Goal: Task Accomplishment & Management: Use online tool/utility

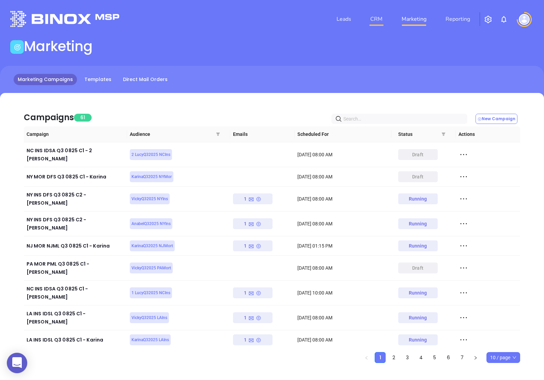
click at [383, 20] on link "CRM" at bounding box center [377, 19] width 18 height 14
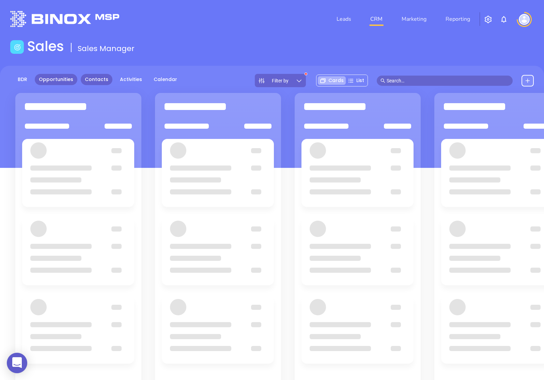
click at [100, 82] on link "Contacts" at bounding box center [97, 79] width 32 height 11
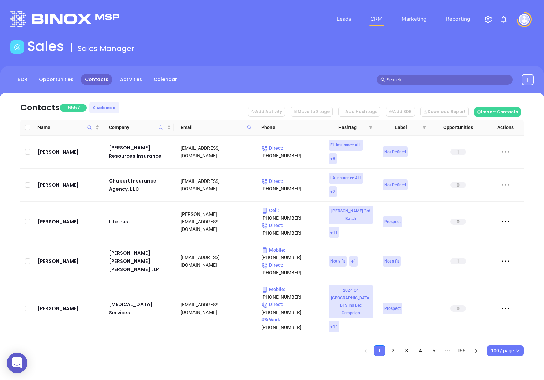
click at [455, 81] on input "text" at bounding box center [448, 80] width 122 height 8
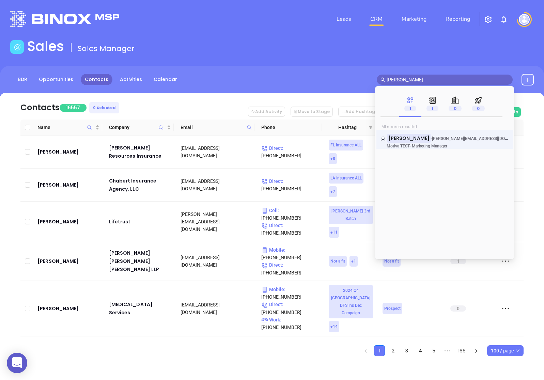
type input "sebastian varela"
click at [417, 147] on p "Motiva TEST - Marketing Manager" at bounding box center [432, 146] width 102 height 5
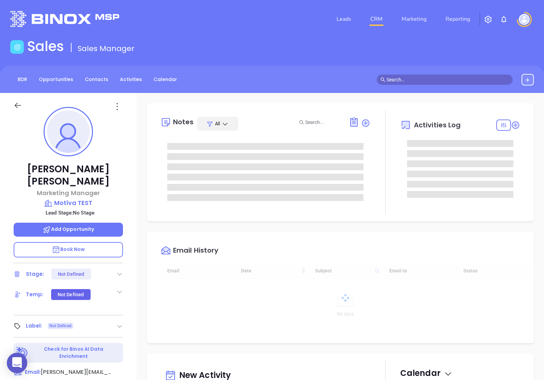
scroll to position [198, 0]
type input "[PERSON_NAME]"
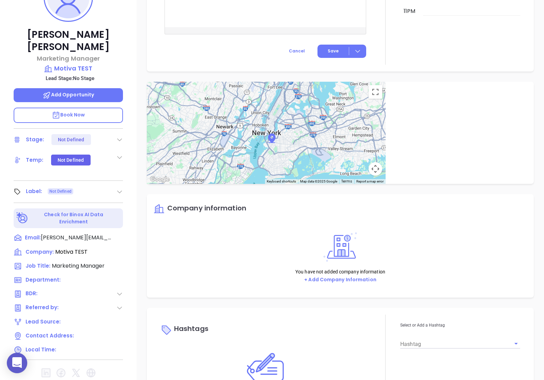
scroll to position [190, 0]
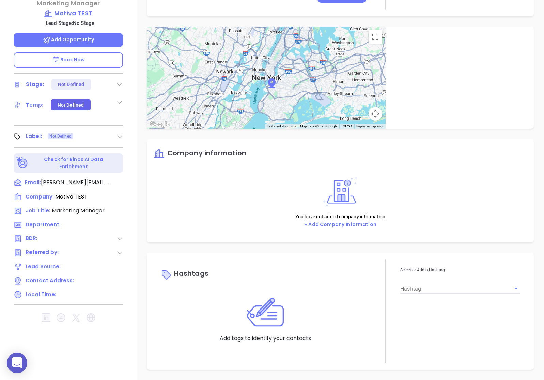
click at [253, 318] on img at bounding box center [265, 312] width 37 height 32
click at [283, 297] on img at bounding box center [265, 312] width 37 height 32
click at [156, 280] on div "Hashtags Add tags to identify your contacts Select or Add a Hashtag Hashtag" at bounding box center [341, 312] width 374 height 104
click at [206, 280] on p "Hashtags" at bounding box center [266, 275] width 210 height 16
click at [458, 280] on div "Hashtag" at bounding box center [461, 287] width 120 height 16
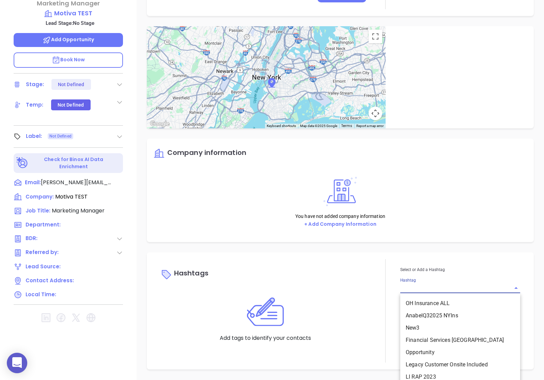
click at [416, 292] on input "Hashtag" at bounding box center [451, 289] width 101 height 10
type input "test"
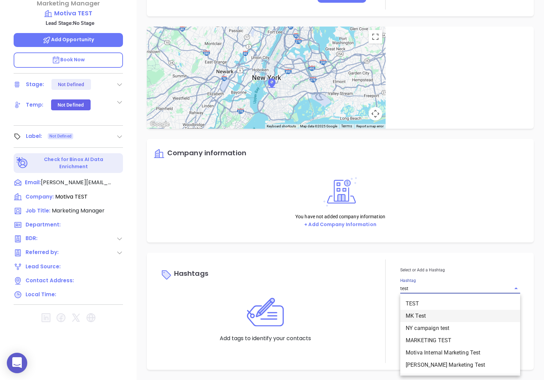
click at [428, 318] on li "MK Test" at bounding box center [461, 316] width 120 height 12
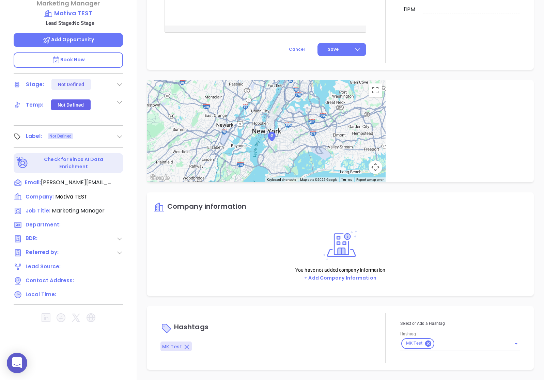
click at [404, 303] on div "Notes All No added notes + Add a Note Activities Log You have no scheduled acti…" at bounding box center [341, 141] width 408 height 477
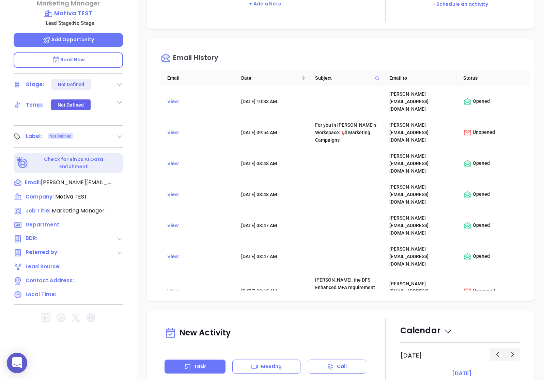
scroll to position [0, 0]
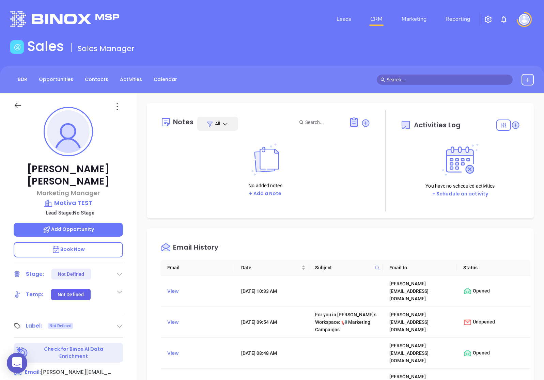
click at [17, 104] on icon at bounding box center [18, 105] width 9 height 9
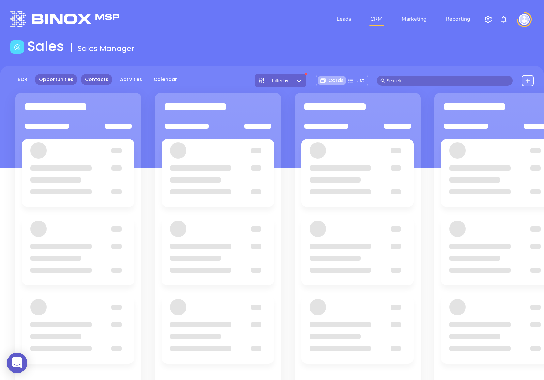
click at [85, 81] on link "Contacts" at bounding box center [97, 79] width 32 height 11
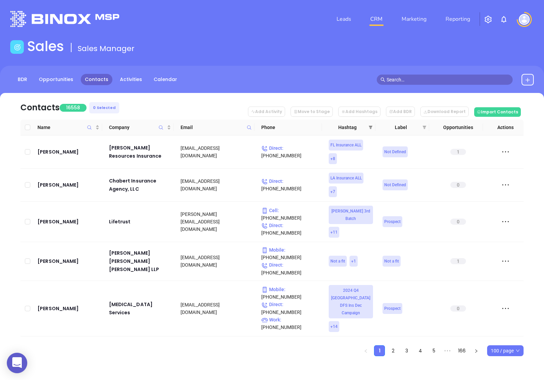
click at [372, 129] on icon "filter" at bounding box center [371, 127] width 4 height 4
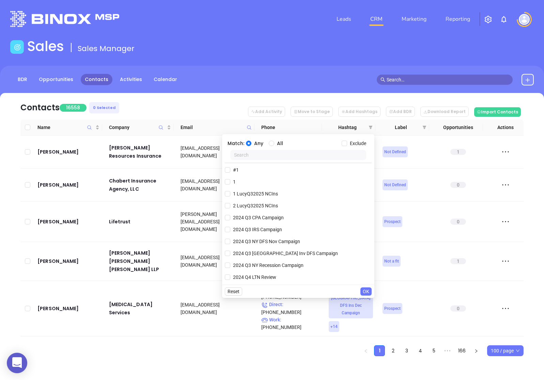
click at [308, 155] on input "text" at bounding box center [298, 155] width 136 height 10
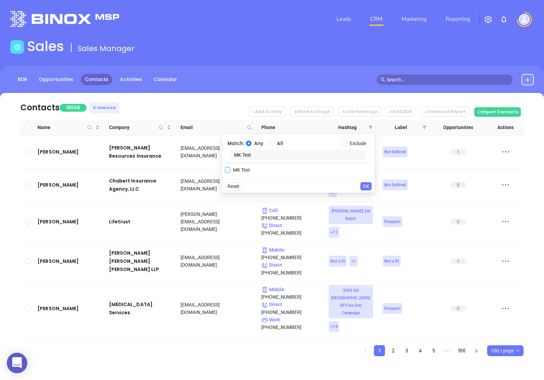
type input "MK Test"
click at [228, 171] on input "MK Test" at bounding box center [227, 169] width 5 height 5
checkbox input "true"
click at [365, 202] on span "OK" at bounding box center [366, 200] width 6 height 8
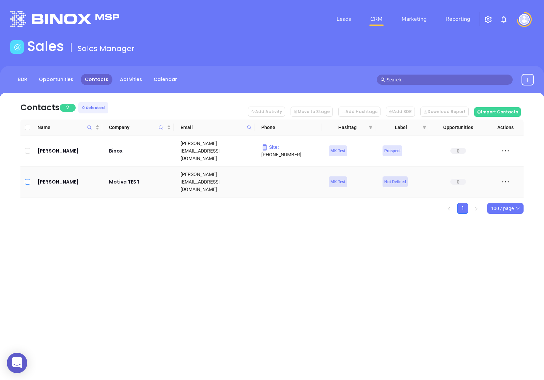
click at [28, 179] on input "checkbox" at bounding box center [27, 181] width 5 height 5
checkbox input "true"
click at [272, 115] on button "Add Activity" at bounding box center [266, 112] width 37 height 10
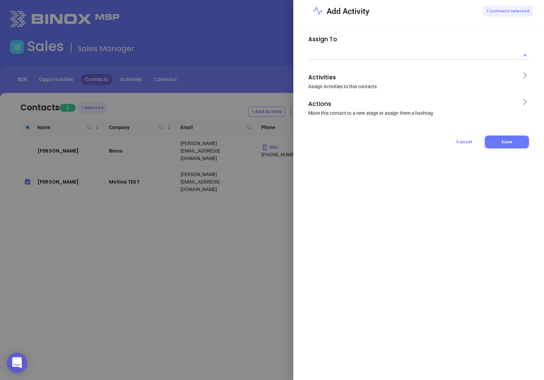
click at [335, 58] on input "text" at bounding box center [414, 55] width 211 height 9
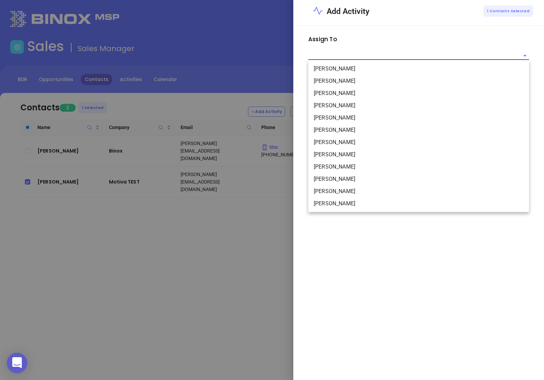
click at [313, 204] on li "[PERSON_NAME]" at bounding box center [419, 204] width 221 height 12
type input "[PERSON_NAME]"
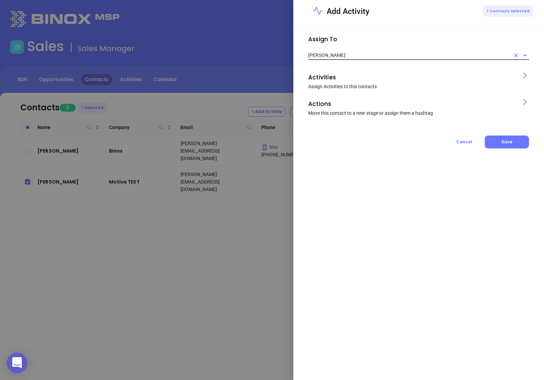
click at [435, 77] on p "Activities" at bounding box center [413, 77] width 208 height 11
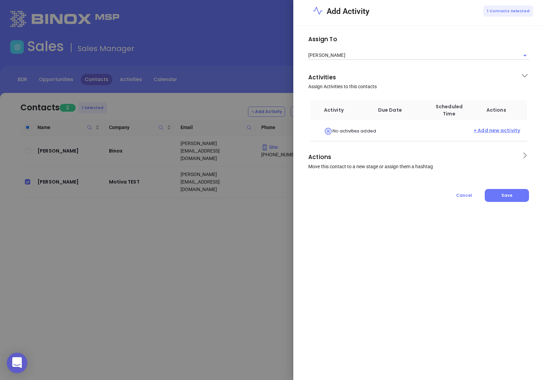
click at [510, 128] on span "+ Add new activity" at bounding box center [497, 131] width 47 height 9
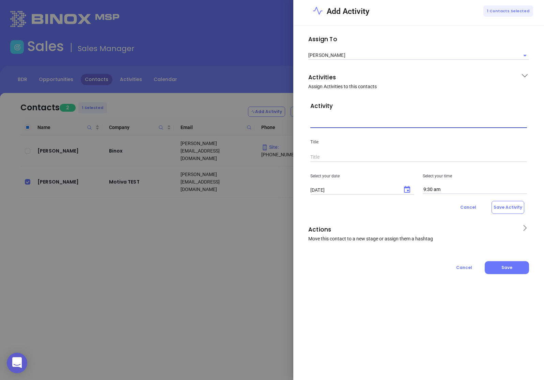
click at [346, 126] on input "text" at bounding box center [419, 123] width 217 height 10
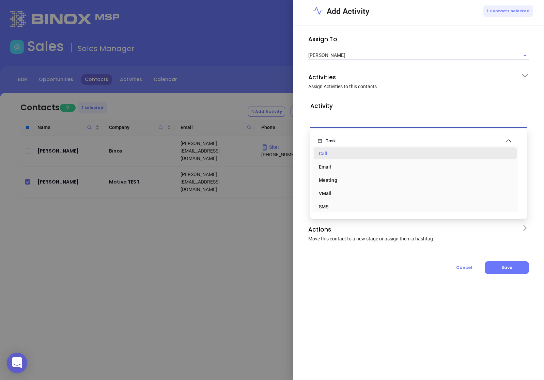
click at [329, 152] on div "Call" at bounding box center [415, 154] width 193 height 14
type input "Task Call"
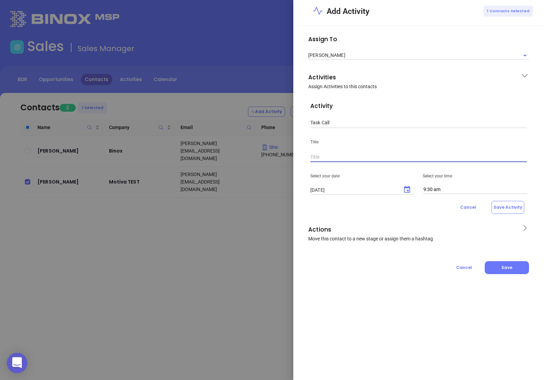
click at [329, 158] on input "text" at bounding box center [419, 157] width 217 height 10
type input "Test Call Sebas"
click at [404, 191] on icon "Choose date, selected date is Sep 10, 2025" at bounding box center [407, 189] width 6 height 7
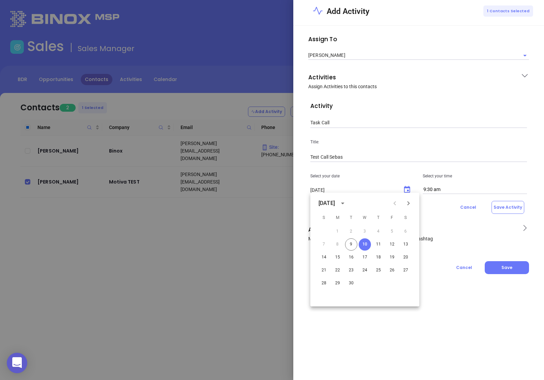
click at [365, 242] on button "10" at bounding box center [365, 245] width 12 height 12
click at [431, 322] on div "Assign To Liz Cruz Activities Assign Activities to this contacts Activity Task …" at bounding box center [419, 203] width 251 height 355
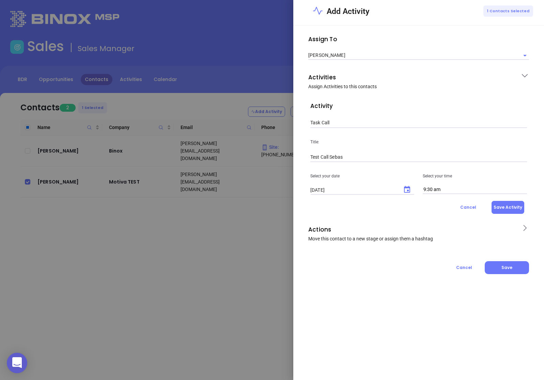
click at [510, 207] on button "Save Activity" at bounding box center [508, 207] width 33 height 13
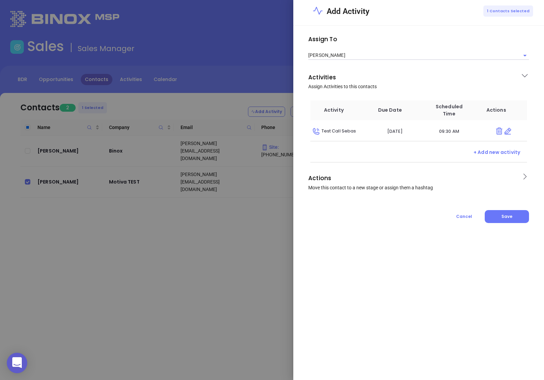
click at [443, 186] on span "Actions Move this contact to a new stage or assign them a hashtag" at bounding box center [413, 182] width 208 height 18
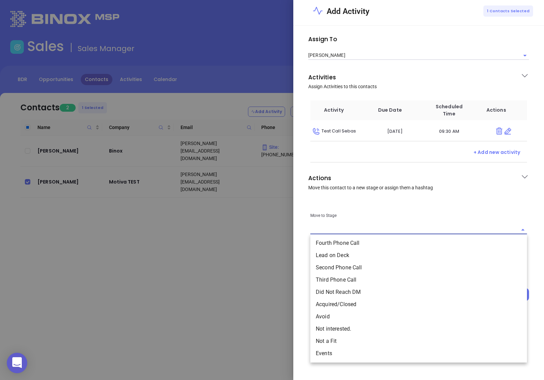
click at [383, 232] on input "text" at bounding box center [414, 230] width 207 height 9
click at [353, 253] on li "Lead on Deck" at bounding box center [419, 256] width 217 height 12
type input "Lead on Deck"
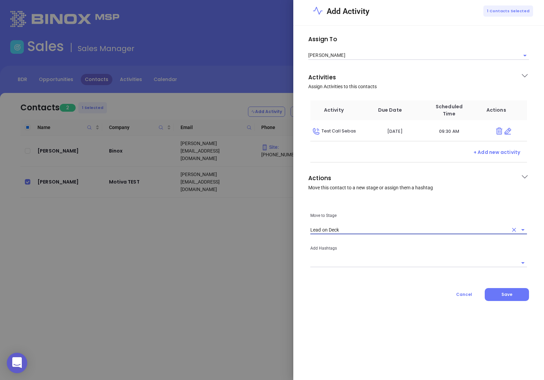
click at [350, 266] on input "text" at bounding box center [414, 263] width 207 height 9
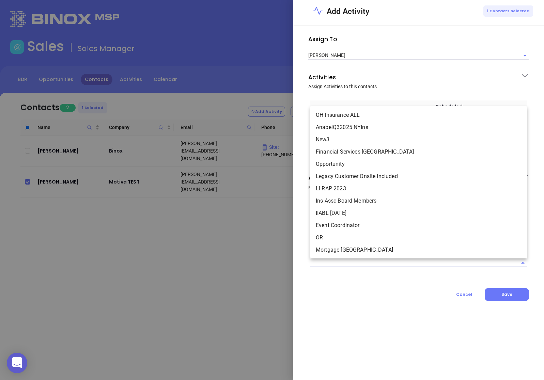
click at [349, 286] on div "Assign To Liz Cruz Activities Assign Activities to this contacts Activity Due D…" at bounding box center [419, 168] width 235 height 268
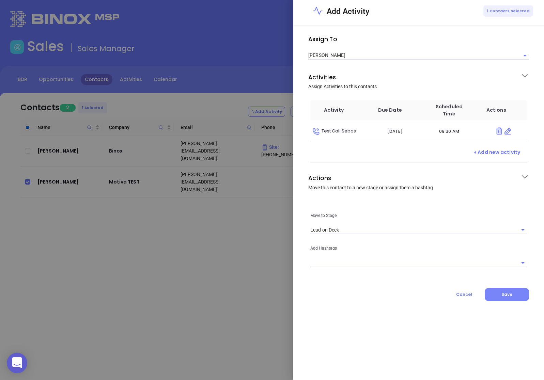
click at [503, 296] on span "Save" at bounding box center [507, 295] width 11 height 6
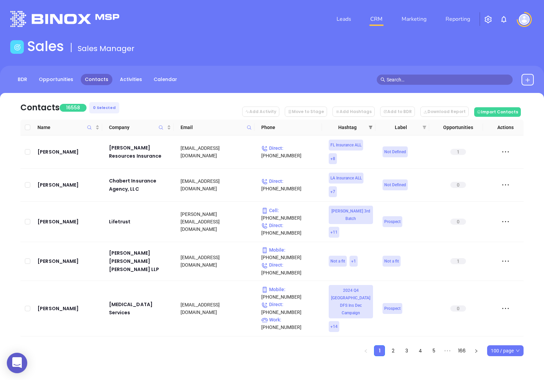
click at [372, 128] on icon "filter" at bounding box center [371, 127] width 4 height 4
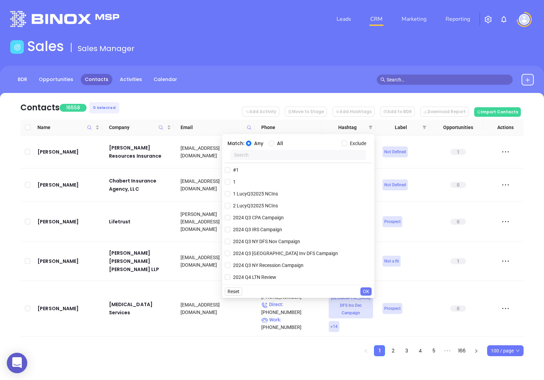
click at [286, 158] on input "text" at bounding box center [298, 155] width 136 height 10
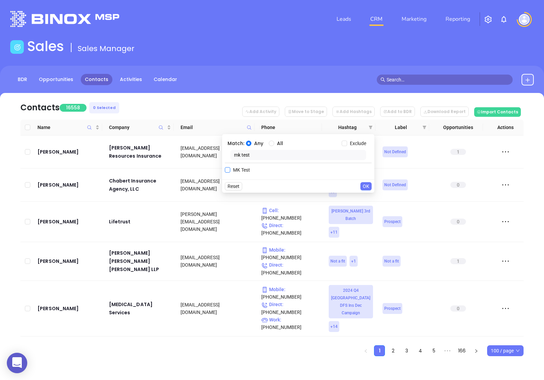
type input "mk test"
click at [252, 174] on span "MK Test" at bounding box center [241, 170] width 23 height 8
click at [230, 173] on input "MK Test" at bounding box center [227, 169] width 5 height 5
checkbox input "true"
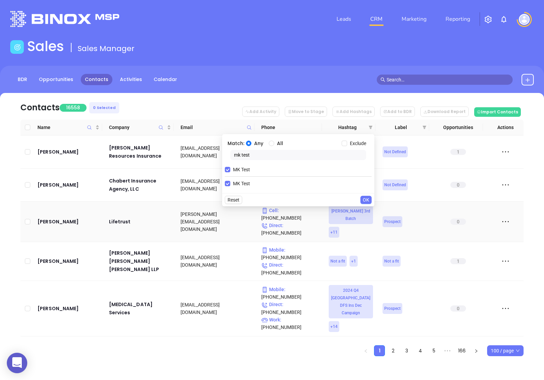
click at [368, 199] on span "OK" at bounding box center [366, 200] width 6 height 8
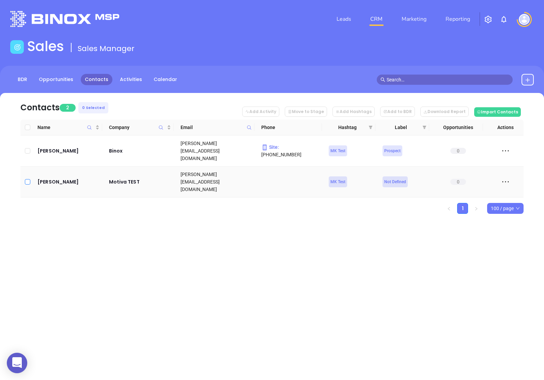
click at [29, 179] on input "checkbox" at bounding box center [27, 181] width 5 height 5
checkbox input "true"
click at [280, 110] on button "Add Activity" at bounding box center [260, 112] width 37 height 10
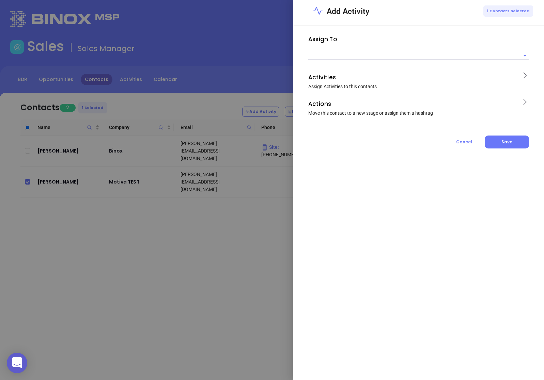
click at [335, 56] on input "text" at bounding box center [414, 55] width 211 height 9
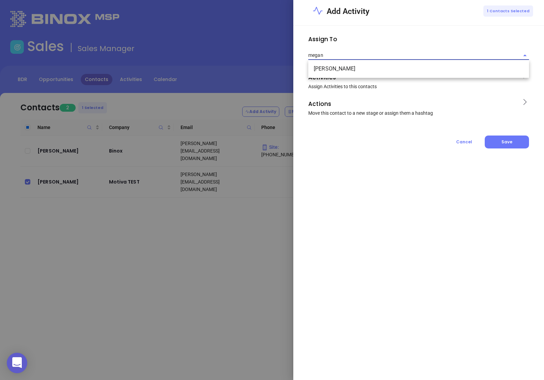
click at [334, 71] on li "[PERSON_NAME]" at bounding box center [419, 69] width 221 height 12
type input "[PERSON_NAME]"
click at [337, 75] on p "Activities" at bounding box center [413, 77] width 208 height 11
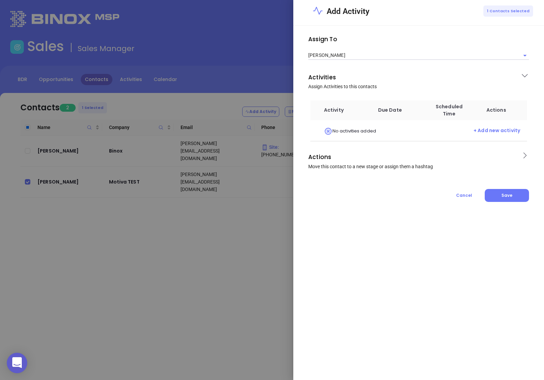
click at [491, 126] on td "No activities added + Add new activity" at bounding box center [419, 130] width 217 height 21
click at [482, 131] on span "+ Add new activity" at bounding box center [497, 131] width 47 height 9
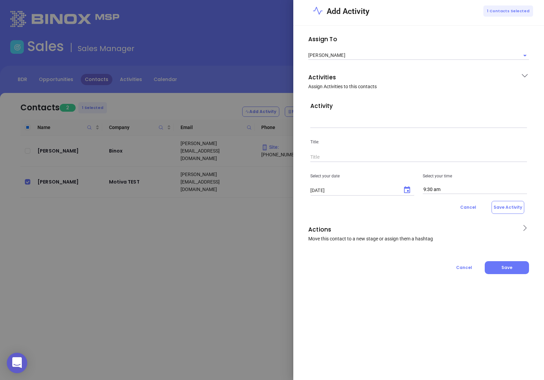
click at [354, 125] on input "text" at bounding box center [419, 123] width 217 height 10
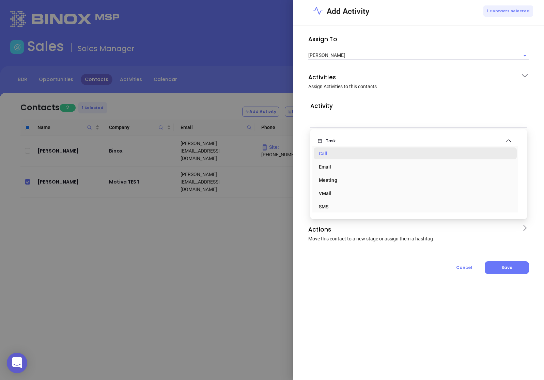
click at [335, 154] on div "Call" at bounding box center [415, 154] width 193 height 14
type input "Task Call"
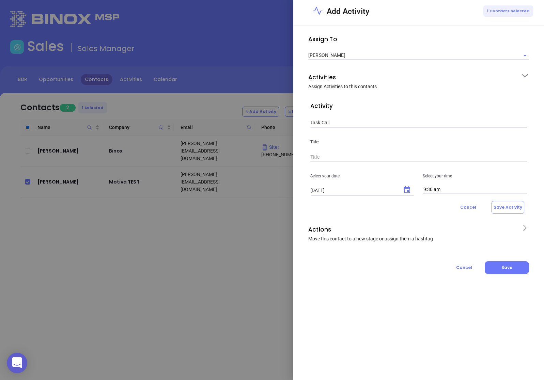
click at [327, 162] on input "text" at bounding box center [419, 157] width 217 height 10
click at [331, 157] on input "Test call Sebas" at bounding box center [419, 157] width 217 height 10
type input "Test call Megan to Sebas"
click at [408, 195] on button "Choose date, selected date is Sep 10, 2025" at bounding box center [408, 190] width 14 height 14
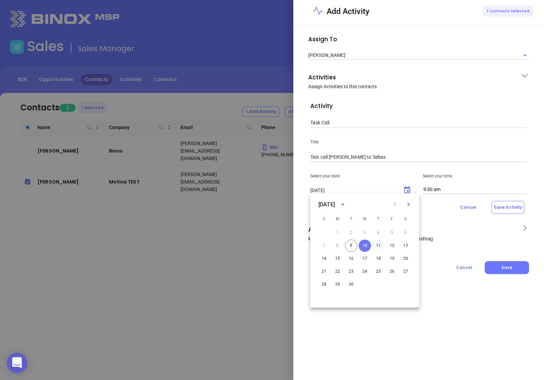
click at [382, 244] on button "11" at bounding box center [379, 246] width 12 height 12
type input "09/11/2025"
click at [425, 211] on div "Cancel Save Activity" at bounding box center [419, 207] width 217 height 13
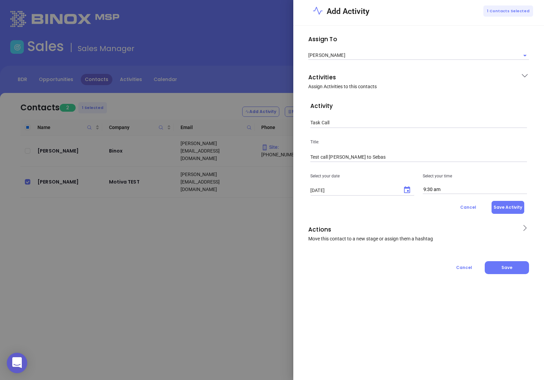
click at [504, 211] on button "Save Activity" at bounding box center [508, 207] width 33 height 13
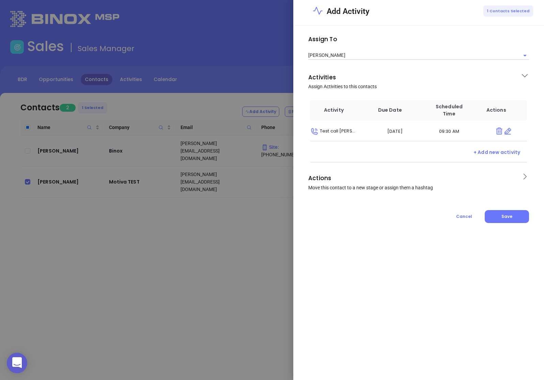
click at [492, 186] on span "Actions Move this contact to a new stage or assign them a hashtag" at bounding box center [413, 182] width 208 height 18
click at [379, 226] on input "text" at bounding box center [414, 230] width 207 height 9
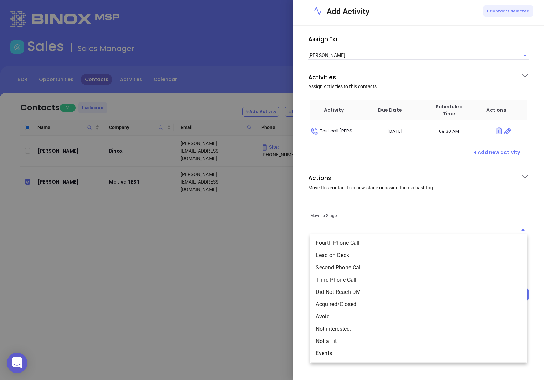
click at [343, 253] on li "Lead on Deck" at bounding box center [419, 256] width 217 height 12
type input "Lead on Deck"
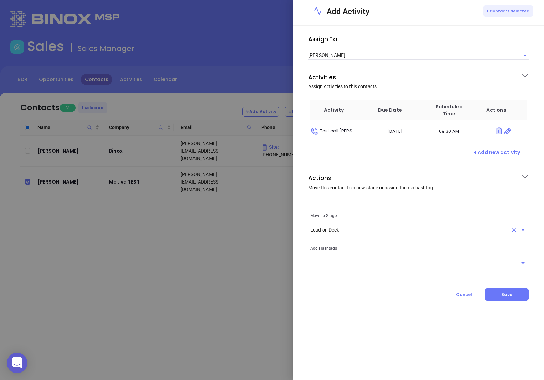
click at [411, 306] on div "Assign To Megan Youmans Activities Assign Activities to this contacts Activity …" at bounding box center [419, 203] width 251 height 355
click at [501, 296] on button "Save" at bounding box center [507, 294] width 44 height 13
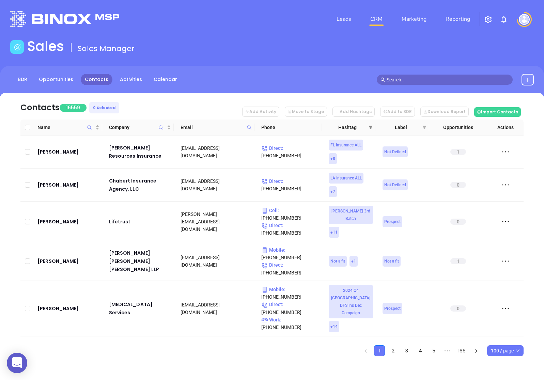
click at [371, 130] on span at bounding box center [371, 127] width 7 height 10
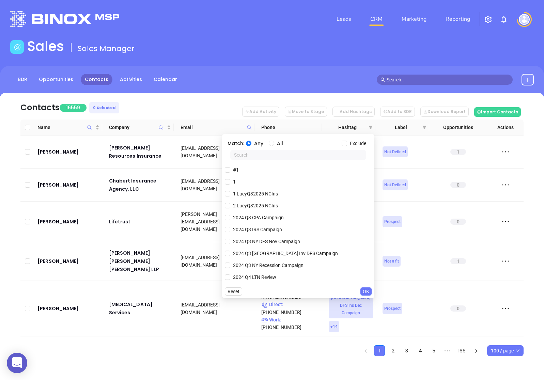
click at [285, 155] on input "text" at bounding box center [298, 155] width 136 height 10
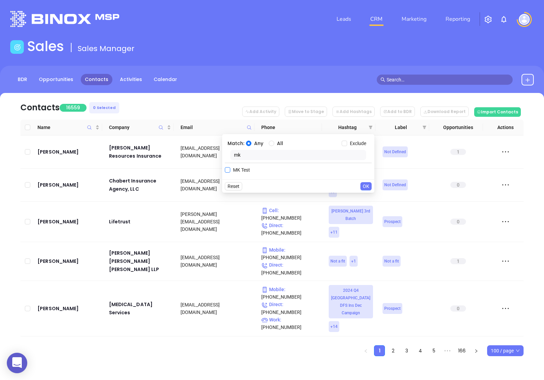
type input "mk"
click at [248, 171] on span "MK Test" at bounding box center [241, 170] width 23 height 8
click at [230, 171] on input "MK Test" at bounding box center [227, 169] width 5 height 5
checkbox input "true"
click at [365, 198] on span "OK" at bounding box center [366, 200] width 6 height 8
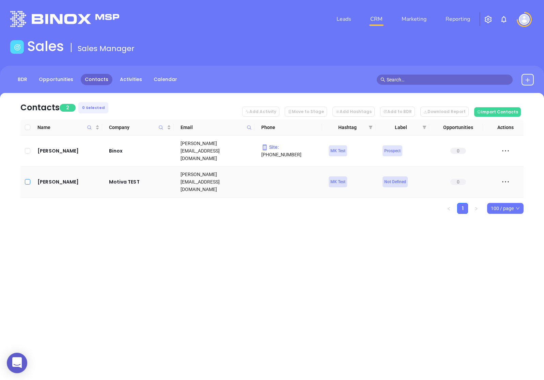
click at [27, 179] on input "checkbox" at bounding box center [27, 181] width 5 height 5
checkbox input "true"
click at [401, 111] on button "Add to BDR" at bounding box center [397, 112] width 35 height 10
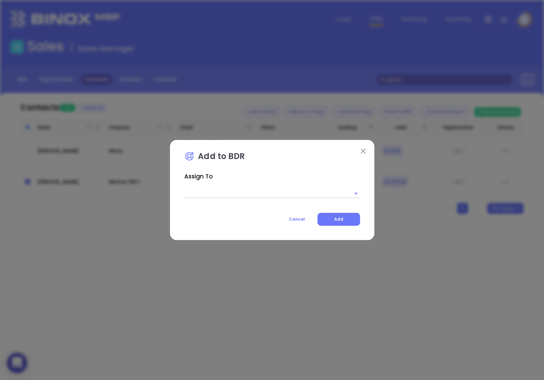
click at [212, 191] on input "text" at bounding box center [262, 194] width 157 height 10
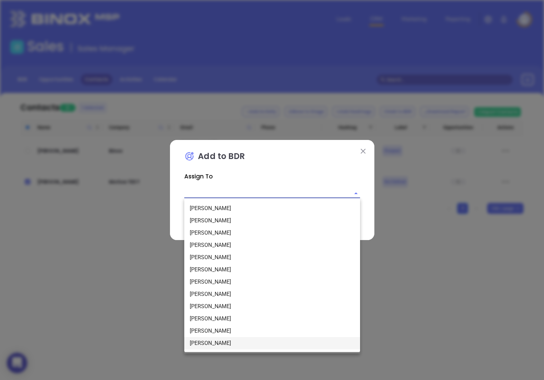
click at [197, 343] on li "Liz Cruz" at bounding box center [272, 344] width 176 height 12
type input "Liz Cruz"
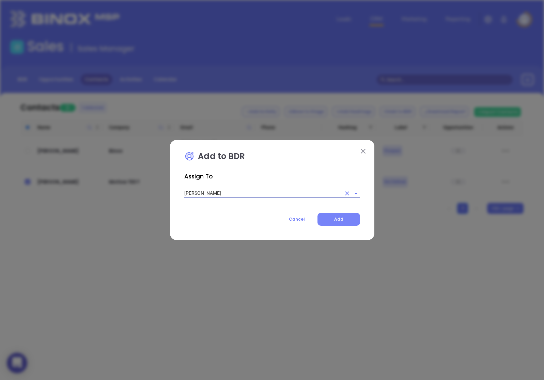
click at [353, 219] on button "Add" at bounding box center [339, 219] width 43 height 13
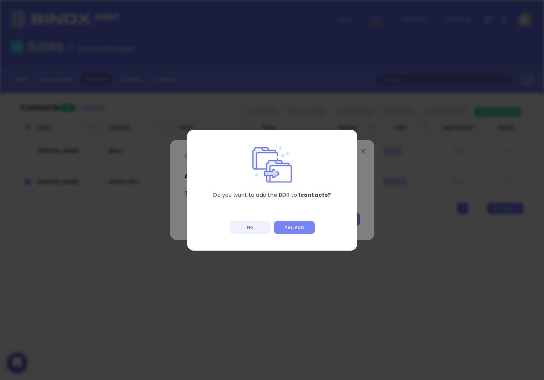
click at [295, 231] on button "Yes, Add" at bounding box center [294, 227] width 41 height 13
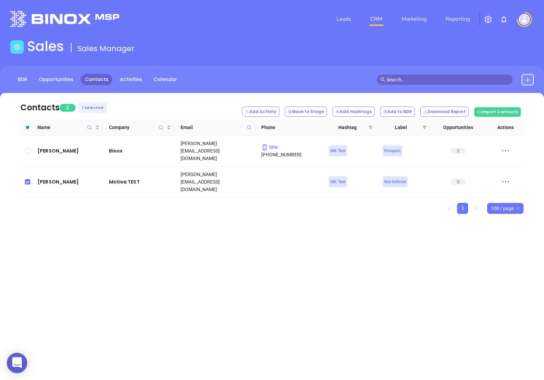
click at [27, 170] on td at bounding box center [27, 182] width 14 height 31
click at [27, 178] on label at bounding box center [27, 182] width 5 height 8
click at [27, 179] on input "checkbox" at bounding box center [27, 181] width 5 height 5
checkbox input "false"
click at [95, 83] on link "Contacts" at bounding box center [97, 79] width 32 height 11
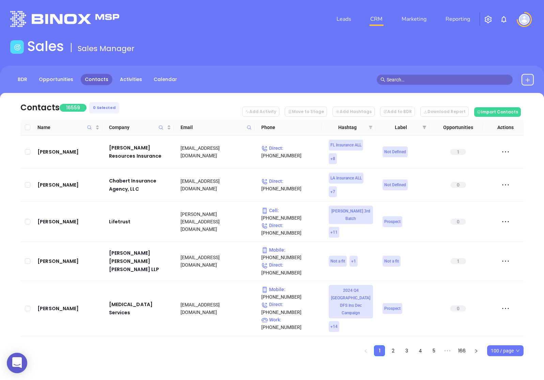
click at [372, 129] on icon "filter" at bounding box center [371, 127] width 4 height 4
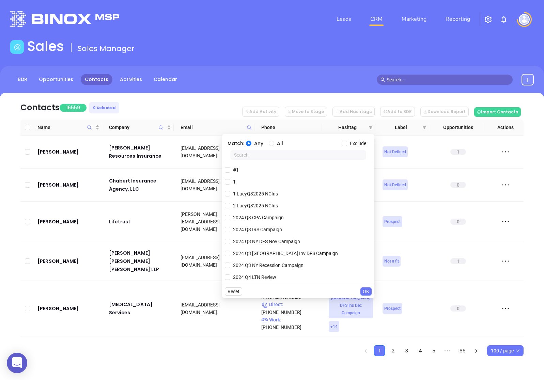
click at [254, 157] on input "text" at bounding box center [298, 155] width 136 height 10
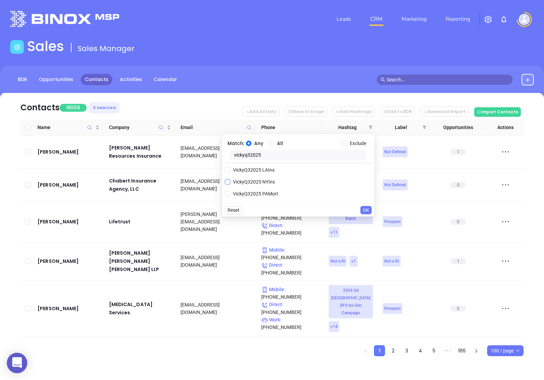
type input "vickyq32025"
click at [258, 179] on span "VickyQ32025 NYIns" at bounding box center [253, 182] width 47 height 8
click at [230, 179] on input "VickyQ32025 NYIns" at bounding box center [227, 181] width 5 height 5
checkbox input "true"
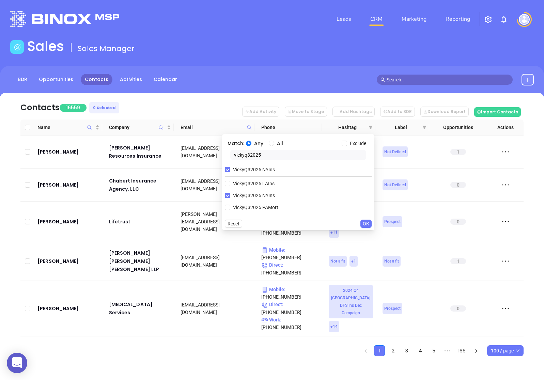
click at [366, 222] on span "OK" at bounding box center [366, 224] width 6 height 8
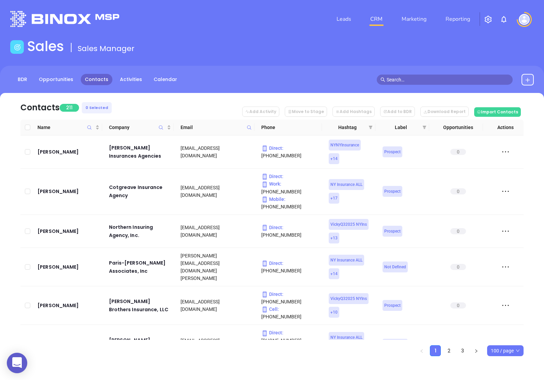
click at [498, 355] on span "100 / page" at bounding box center [505, 351] width 29 height 10
click at [497, 334] on div "500 / page" at bounding box center [506, 338] width 26 height 8
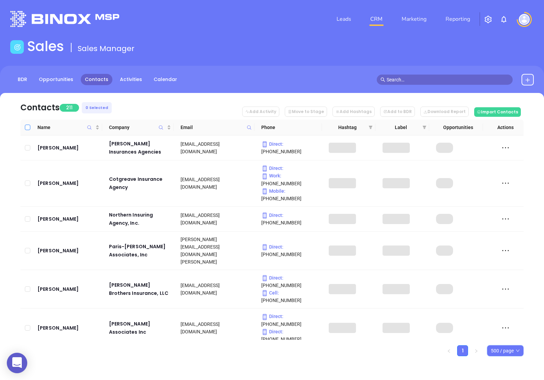
click at [28, 127] on input "Select all" at bounding box center [27, 127] width 5 height 5
checkbox input "true"
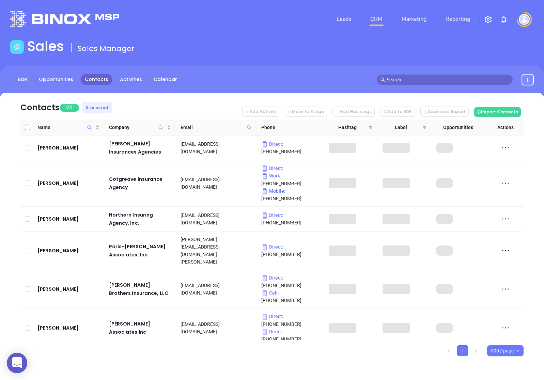
checkbox input "true"
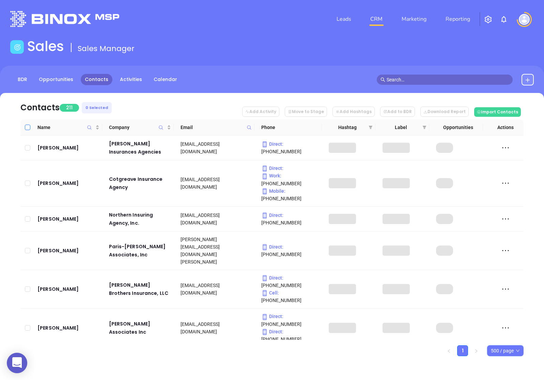
checkbox input "true"
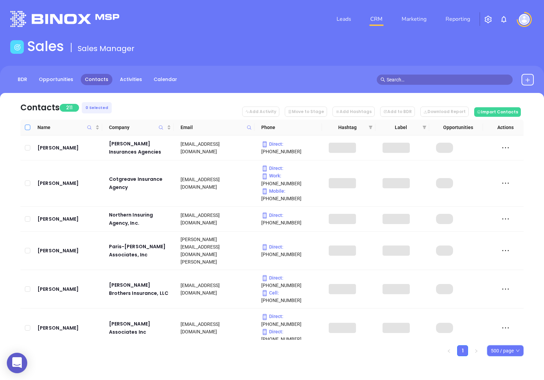
checkbox input "true"
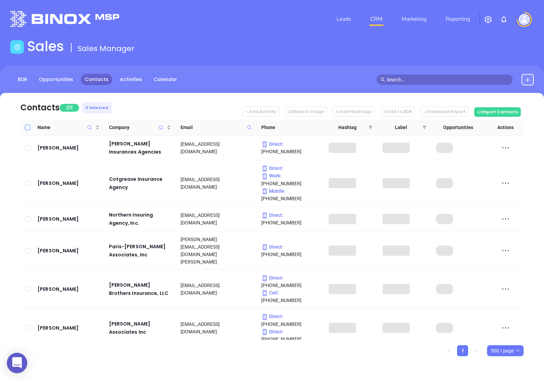
checkbox input "true"
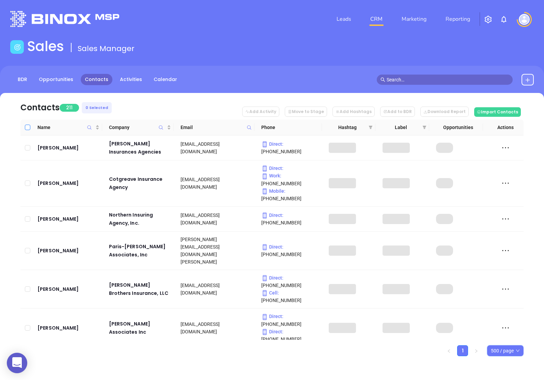
checkbox input "true"
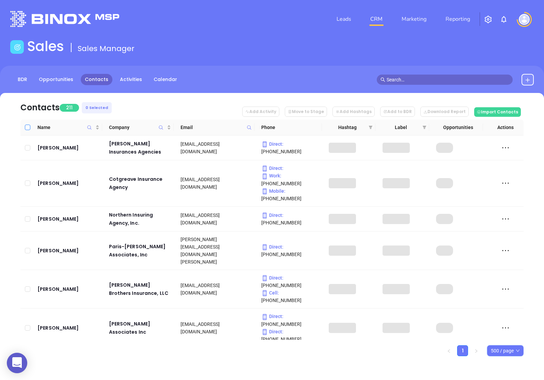
checkbox input "true"
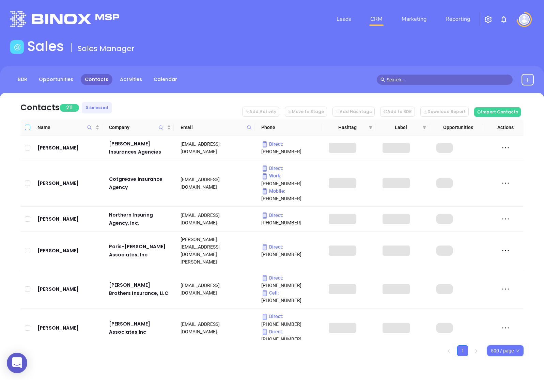
checkbox input "true"
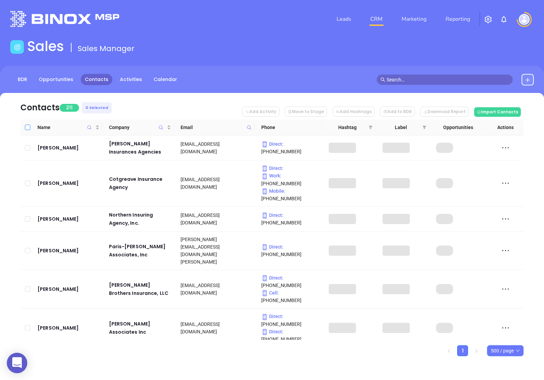
checkbox input "true"
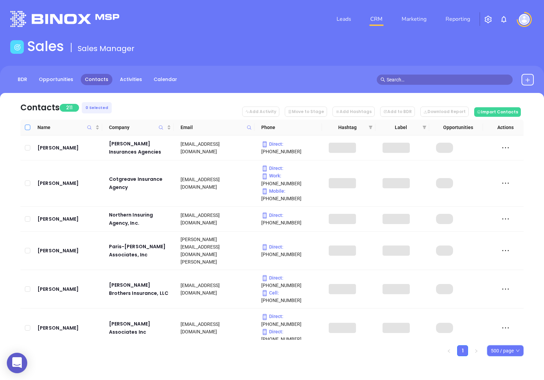
checkbox input "true"
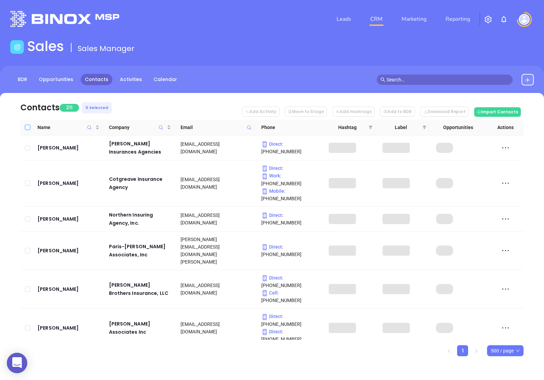
checkbox input "true"
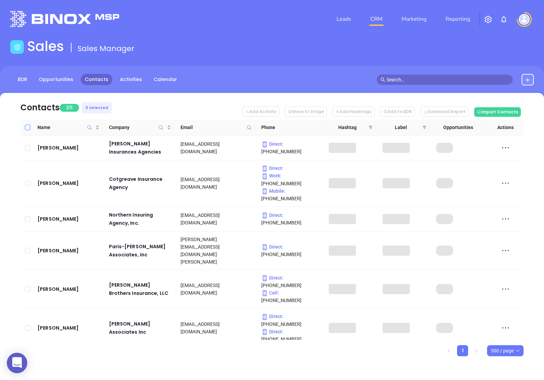
checkbox input "true"
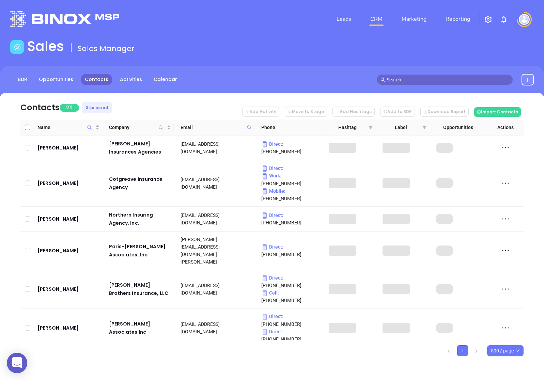
checkbox input "true"
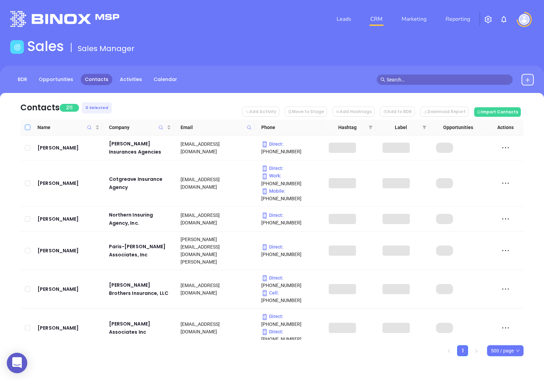
checkbox input "true"
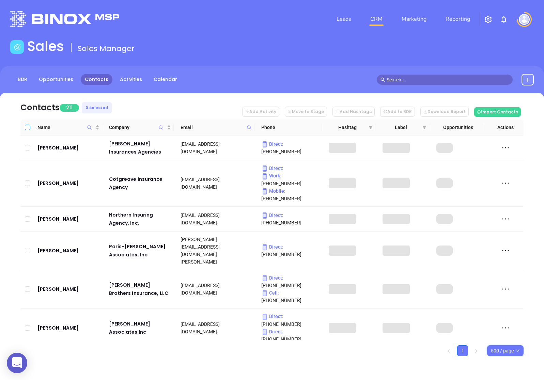
checkbox input "true"
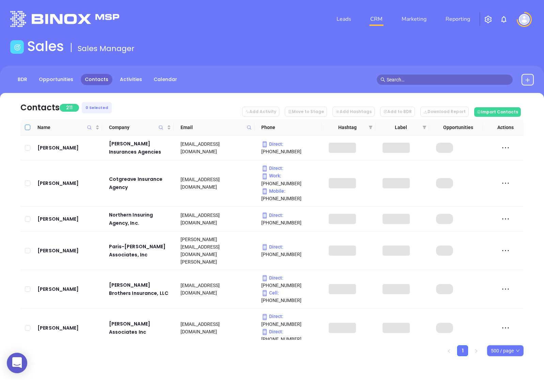
checkbox input "true"
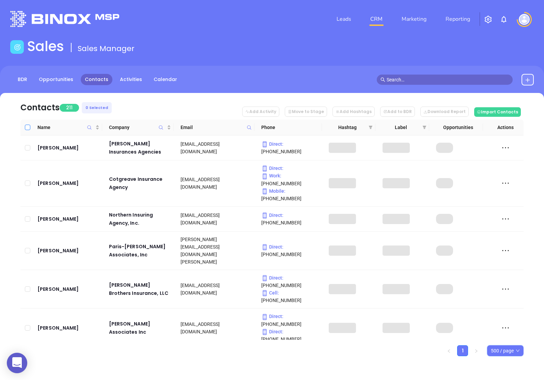
checkbox input "true"
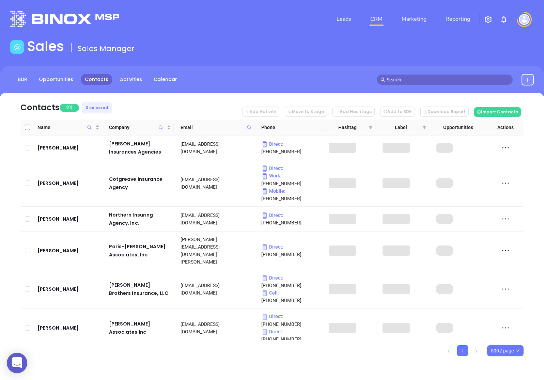
checkbox input "true"
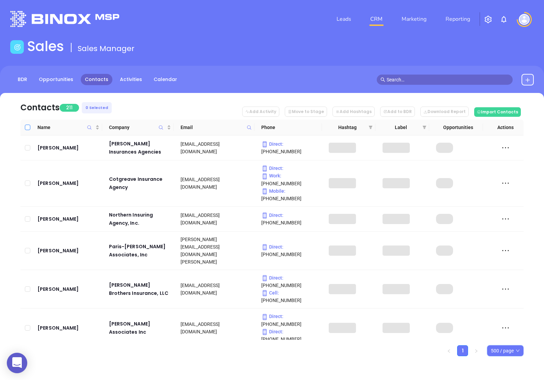
checkbox input "true"
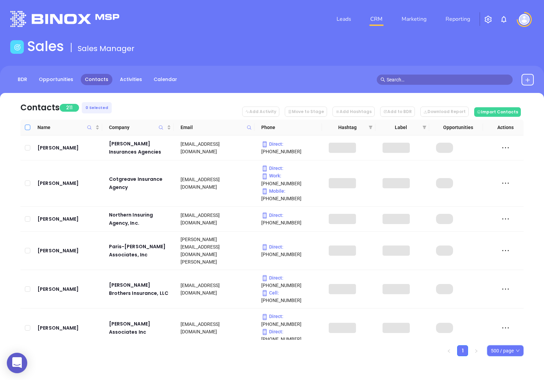
checkbox input "true"
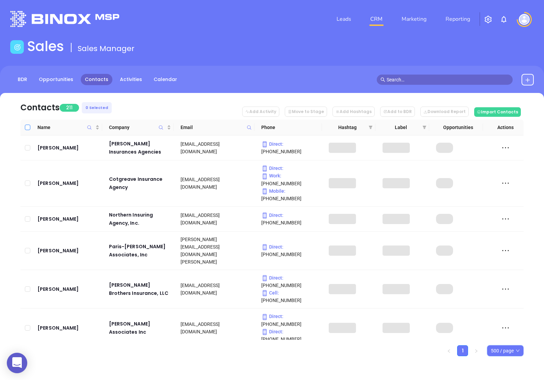
checkbox input "true"
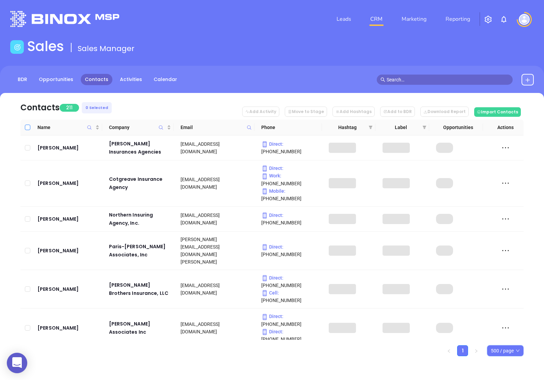
checkbox input "true"
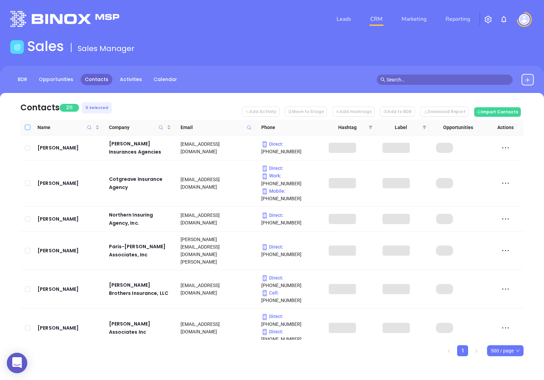
checkbox input "true"
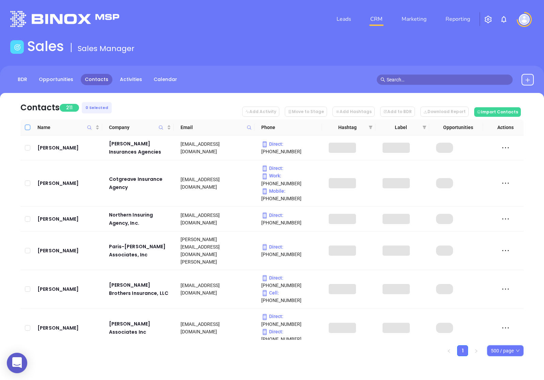
checkbox input "true"
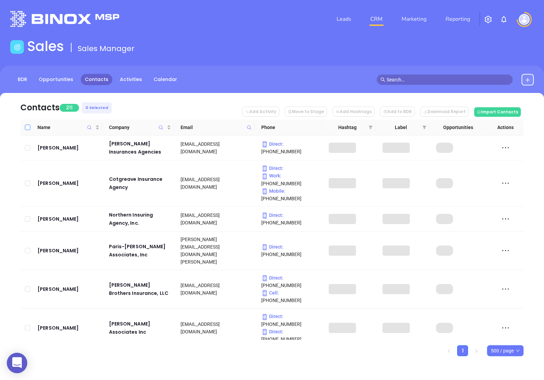
checkbox input "true"
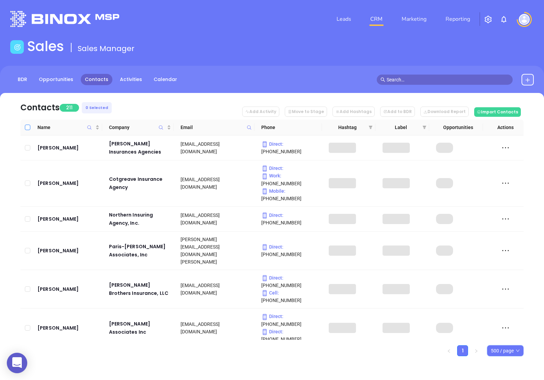
checkbox input "true"
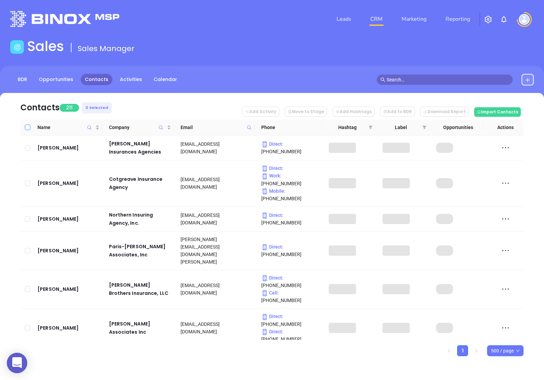
checkbox input "true"
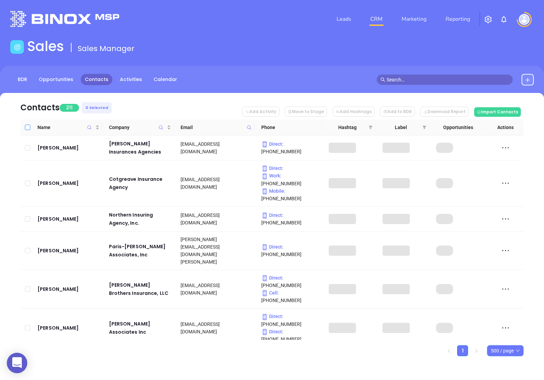
checkbox input "true"
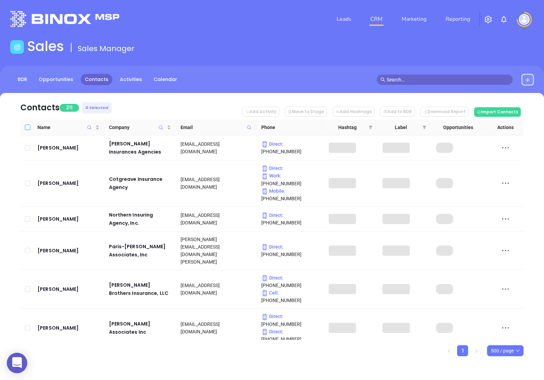
checkbox input "true"
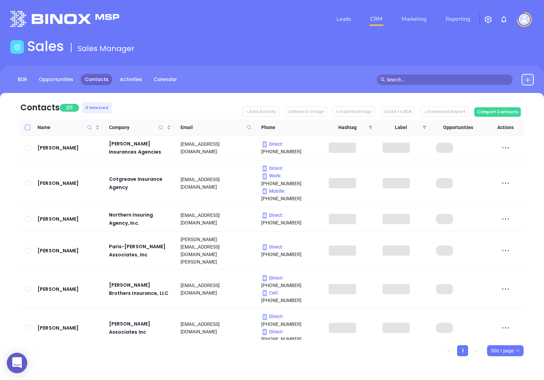
checkbox input "true"
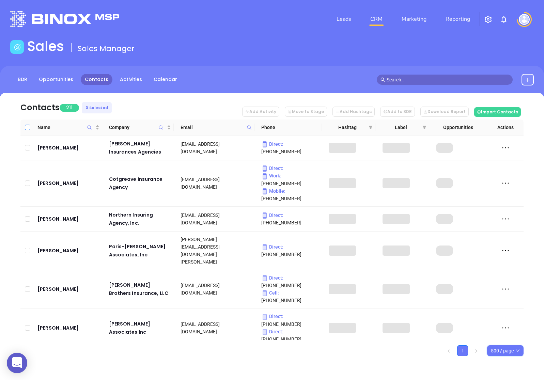
checkbox input "true"
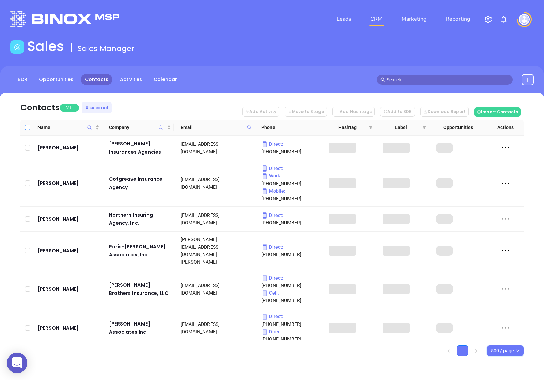
checkbox input "true"
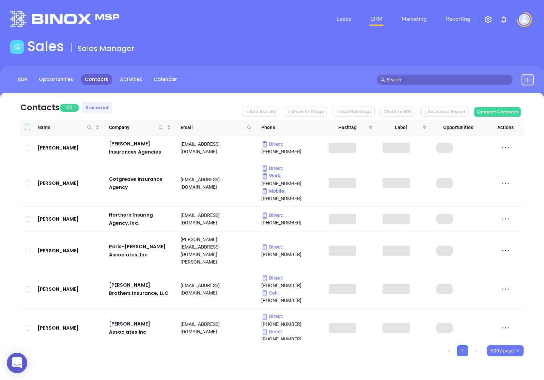
checkbox input "true"
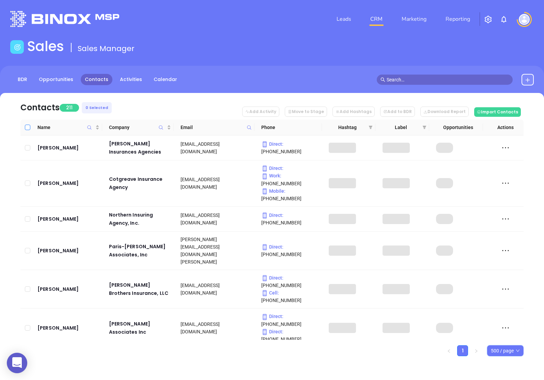
checkbox input "true"
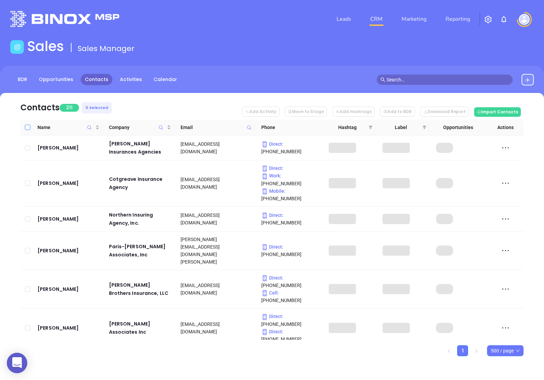
checkbox input "true"
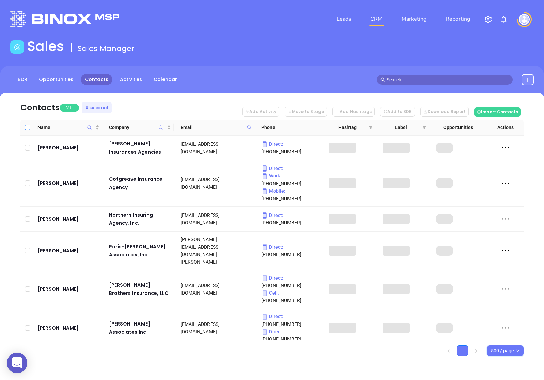
checkbox input "true"
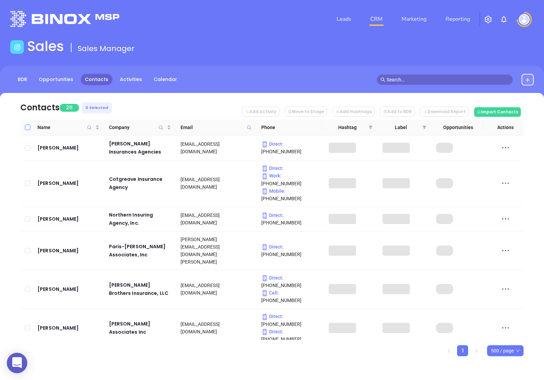
checkbox input "true"
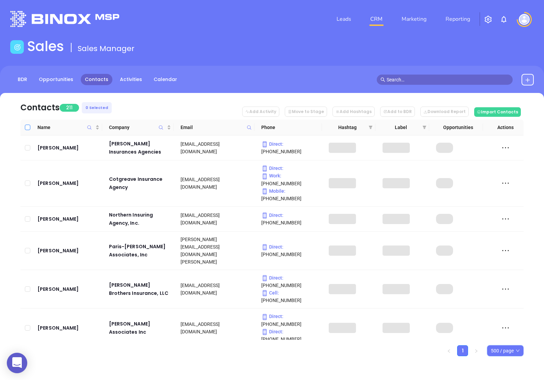
checkbox input "true"
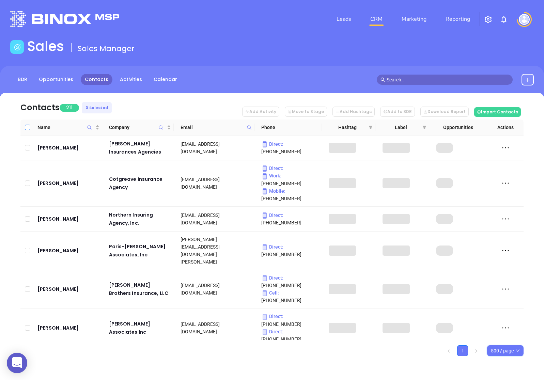
checkbox input "true"
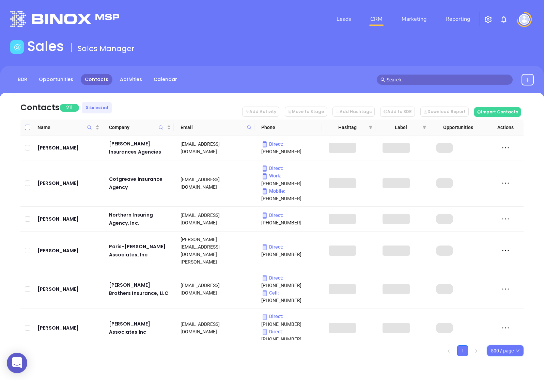
checkbox input "true"
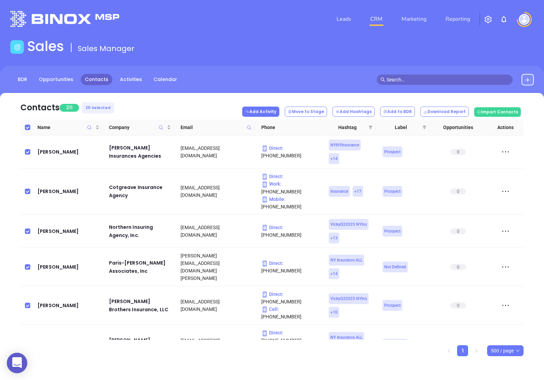
click at [267, 114] on button "Add Activity" at bounding box center [260, 112] width 37 height 10
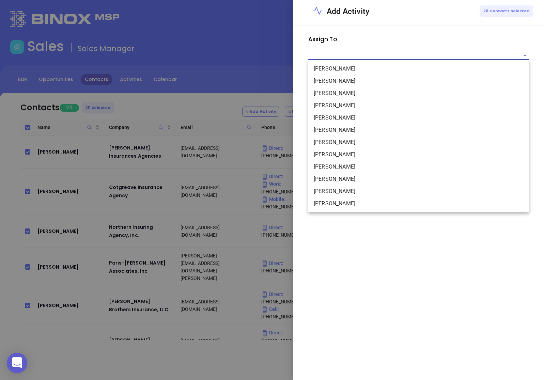
click at [324, 55] on input "text" at bounding box center [414, 55] width 211 height 9
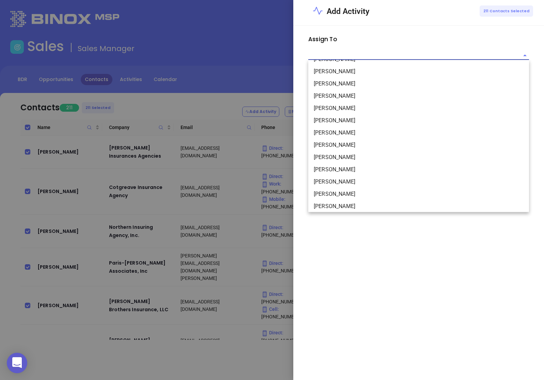
scroll to position [74, 0]
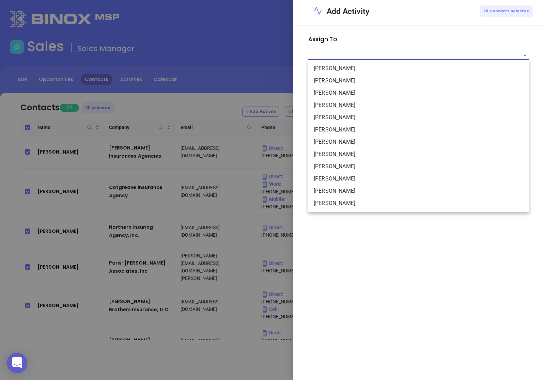
click at [327, 175] on li "Vicky Mendoza" at bounding box center [419, 179] width 221 height 12
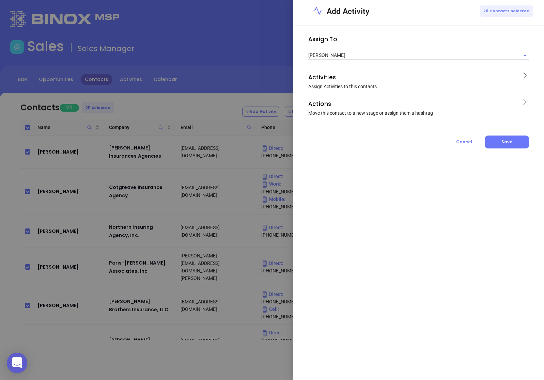
click at [335, 84] on span "Assign Activities to this contacts" at bounding box center [343, 86] width 69 height 5
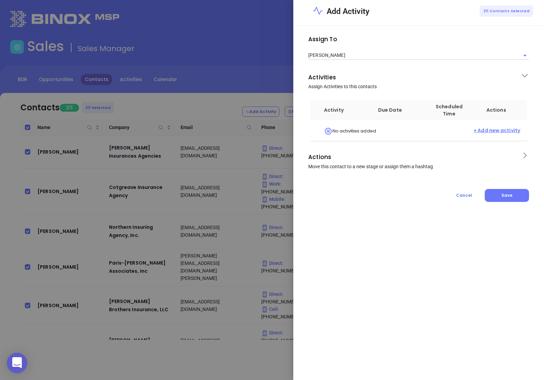
click at [485, 134] on span "+ Add new activity" at bounding box center [497, 131] width 47 height 9
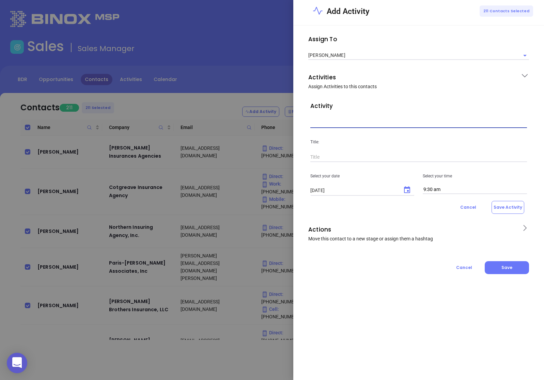
click at [333, 123] on input "text" at bounding box center [419, 123] width 217 height 10
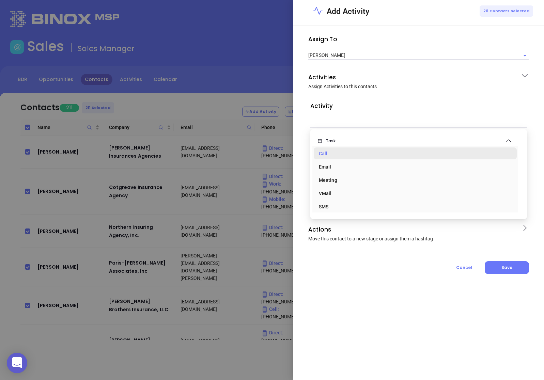
click at [334, 153] on div "Call" at bounding box center [415, 154] width 193 height 14
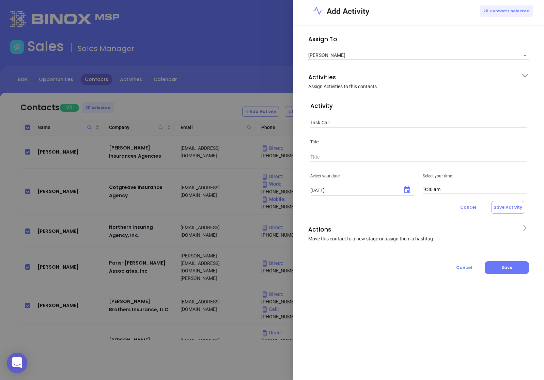
click at [330, 156] on input "text" at bounding box center [419, 157] width 217 height 10
click at [409, 190] on icon "Choose date, selected date is Sep 10, 2025" at bounding box center [407, 190] width 8 height 8
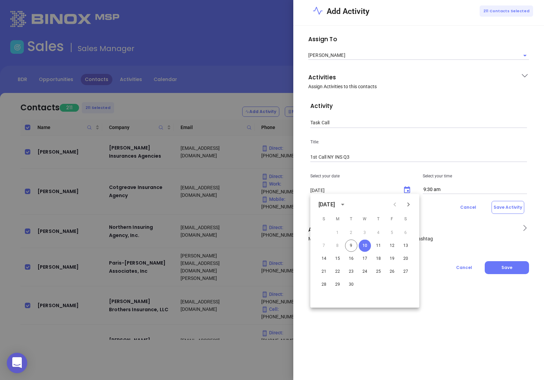
click at [366, 247] on button "10" at bounding box center [365, 246] width 12 height 12
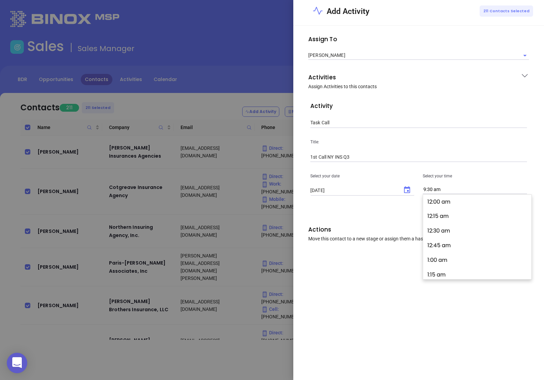
click at [444, 189] on input "9:30 am" at bounding box center [475, 189] width 104 height 9
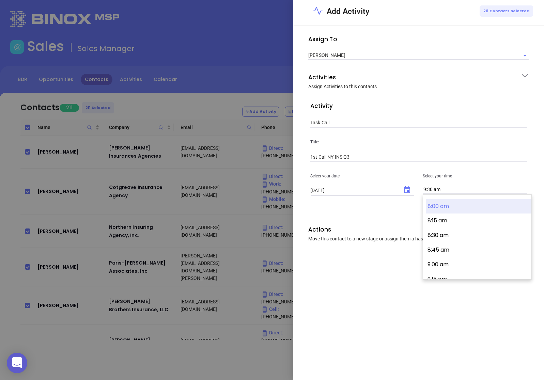
click at [443, 209] on button "8:00 am" at bounding box center [479, 206] width 106 height 15
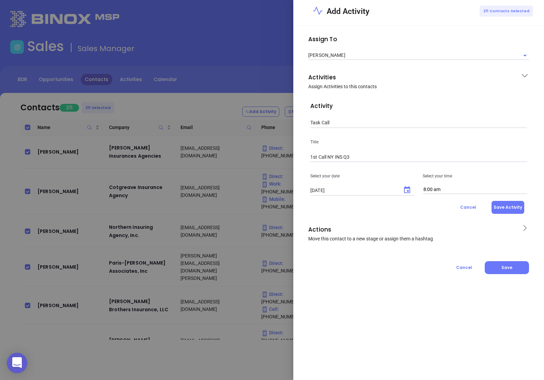
click at [505, 214] on button "Save Activity" at bounding box center [508, 207] width 33 height 13
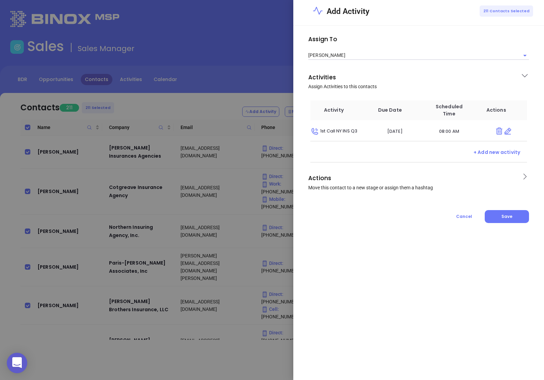
click at [466, 188] on span "Actions Move this contact to a new stage or assign them a hashtag" at bounding box center [413, 182] width 208 height 18
click at [349, 224] on div "Move to Stage" at bounding box center [419, 218] width 225 height 33
click at [344, 229] on input "text" at bounding box center [414, 230] width 207 height 9
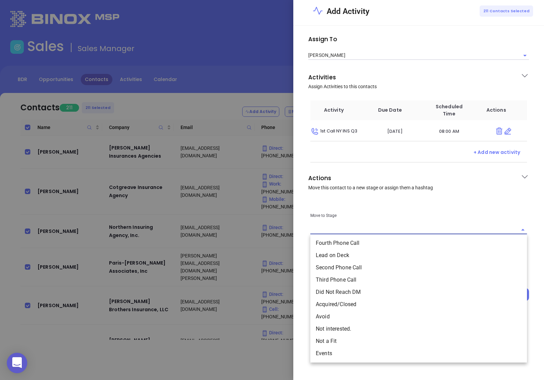
click at [335, 258] on li "Lead on Deck" at bounding box center [419, 256] width 217 height 12
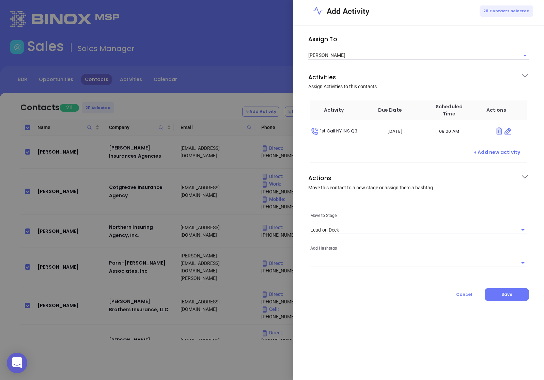
click at [348, 314] on div "Assign To Vicky Mendoza Activities Assign Activities to this contacts Activity …" at bounding box center [419, 203] width 251 height 355
click at [508, 301] on button "Save" at bounding box center [507, 294] width 44 height 13
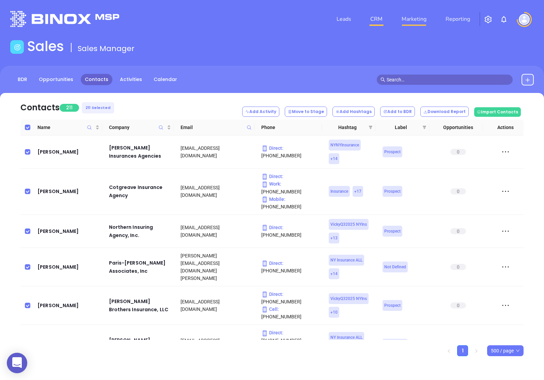
click at [407, 19] on link "Marketing" at bounding box center [414, 19] width 30 height 14
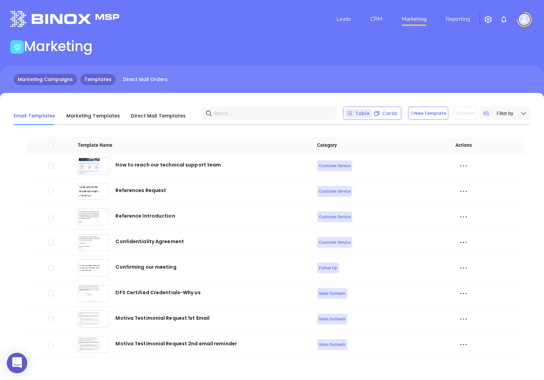
click at [50, 75] on link "Marketing Campaigns" at bounding box center [45, 79] width 63 height 11
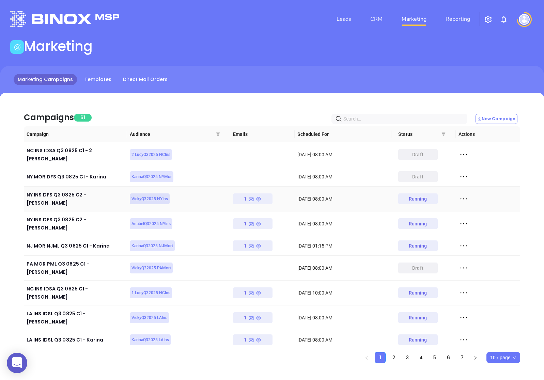
click at [461, 194] on icon at bounding box center [464, 199] width 10 height 10
click at [475, 213] on div "View" at bounding box center [495, 216] width 62 height 8
click at [465, 194] on icon at bounding box center [464, 199] width 10 height 10
click at [475, 205] on div "View Report" at bounding box center [495, 203] width 62 height 8
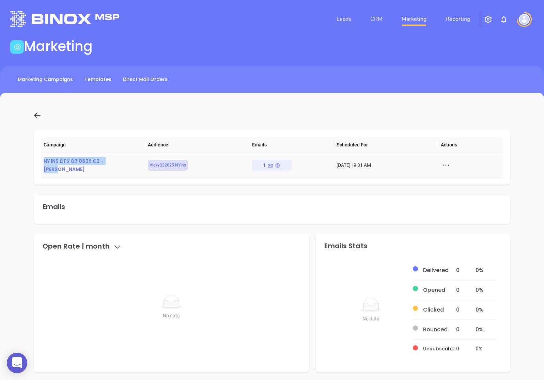
drag, startPoint x: 44, startPoint y: 163, endPoint x: 116, endPoint y: 162, distance: 71.6
click at [116, 162] on div "NY INS DFS Q3 0825 C2 - [PERSON_NAME]" at bounding box center [93, 165] width 99 height 16
copy div "NY INS DFS Q3 0825 C2 - [PERSON_NAME]"
click at [40, 113] on icon at bounding box center [37, 115] width 9 height 9
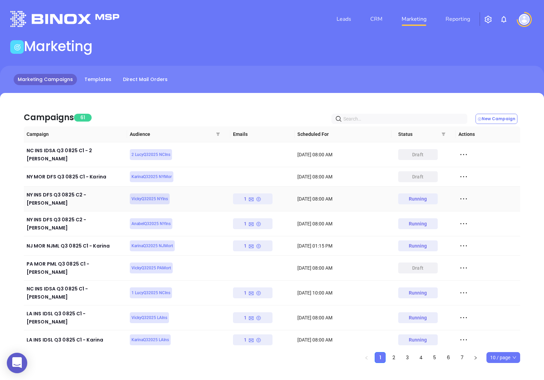
click at [464, 194] on icon at bounding box center [464, 199] width 10 height 10
click at [472, 217] on div "View" at bounding box center [495, 216] width 62 height 8
click at [460, 194] on icon at bounding box center [464, 199] width 10 height 10
click at [473, 206] on div "View Report" at bounding box center [495, 203] width 62 height 8
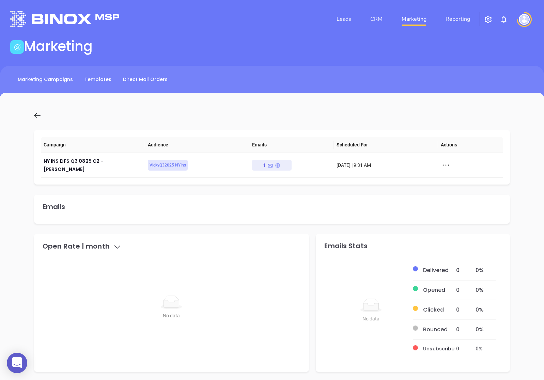
click at [35, 117] on icon at bounding box center [37, 115] width 9 height 9
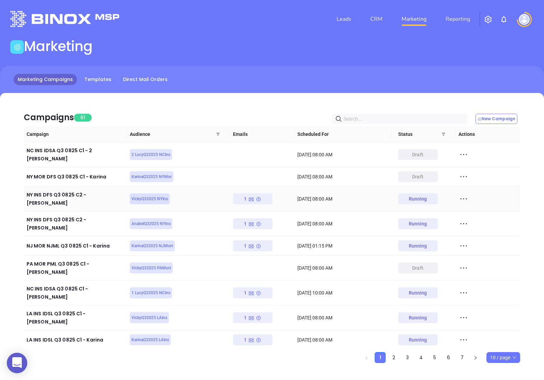
click at [466, 194] on icon at bounding box center [464, 199] width 10 height 10
click at [473, 228] on div "Duplicate" at bounding box center [495, 229] width 62 height 8
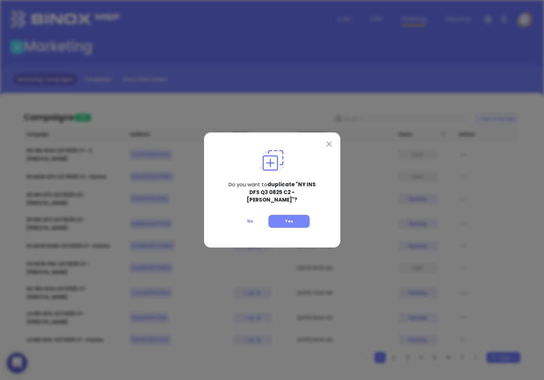
click at [298, 216] on button "Yes" at bounding box center [289, 221] width 41 height 13
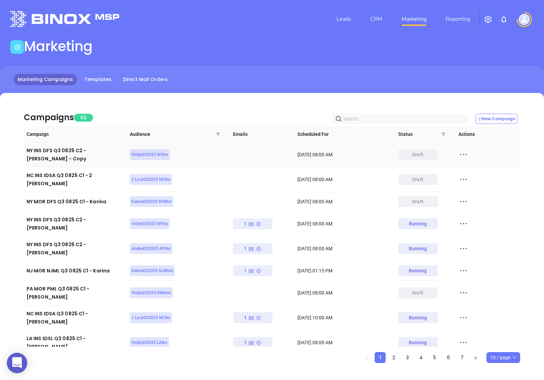
click at [467, 153] on icon at bounding box center [464, 155] width 10 height 10
click at [472, 163] on div "Edit" at bounding box center [495, 165] width 62 height 8
